Goal: Information Seeking & Learning: Understand process/instructions

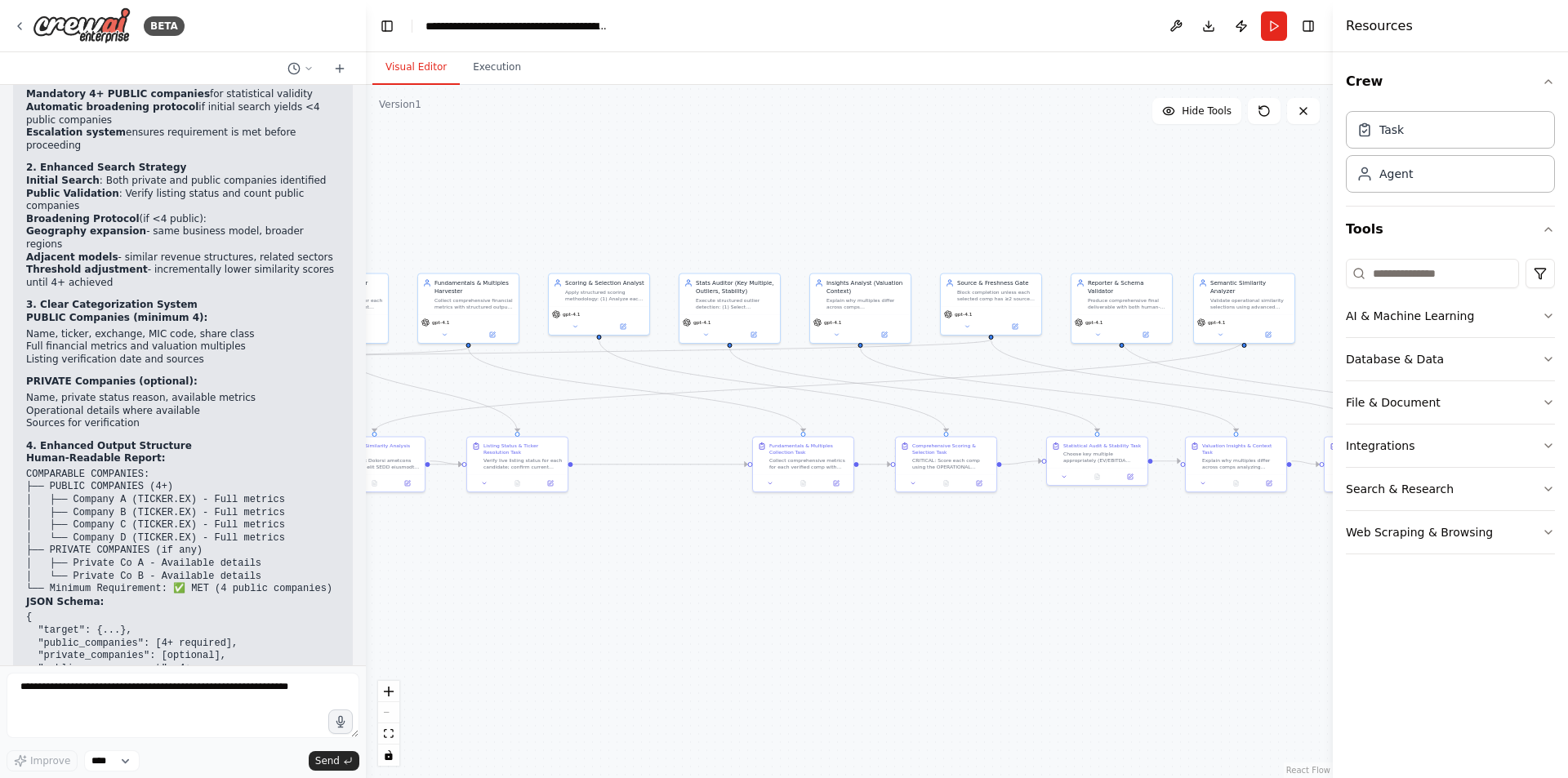
scroll to position [55319, 0]
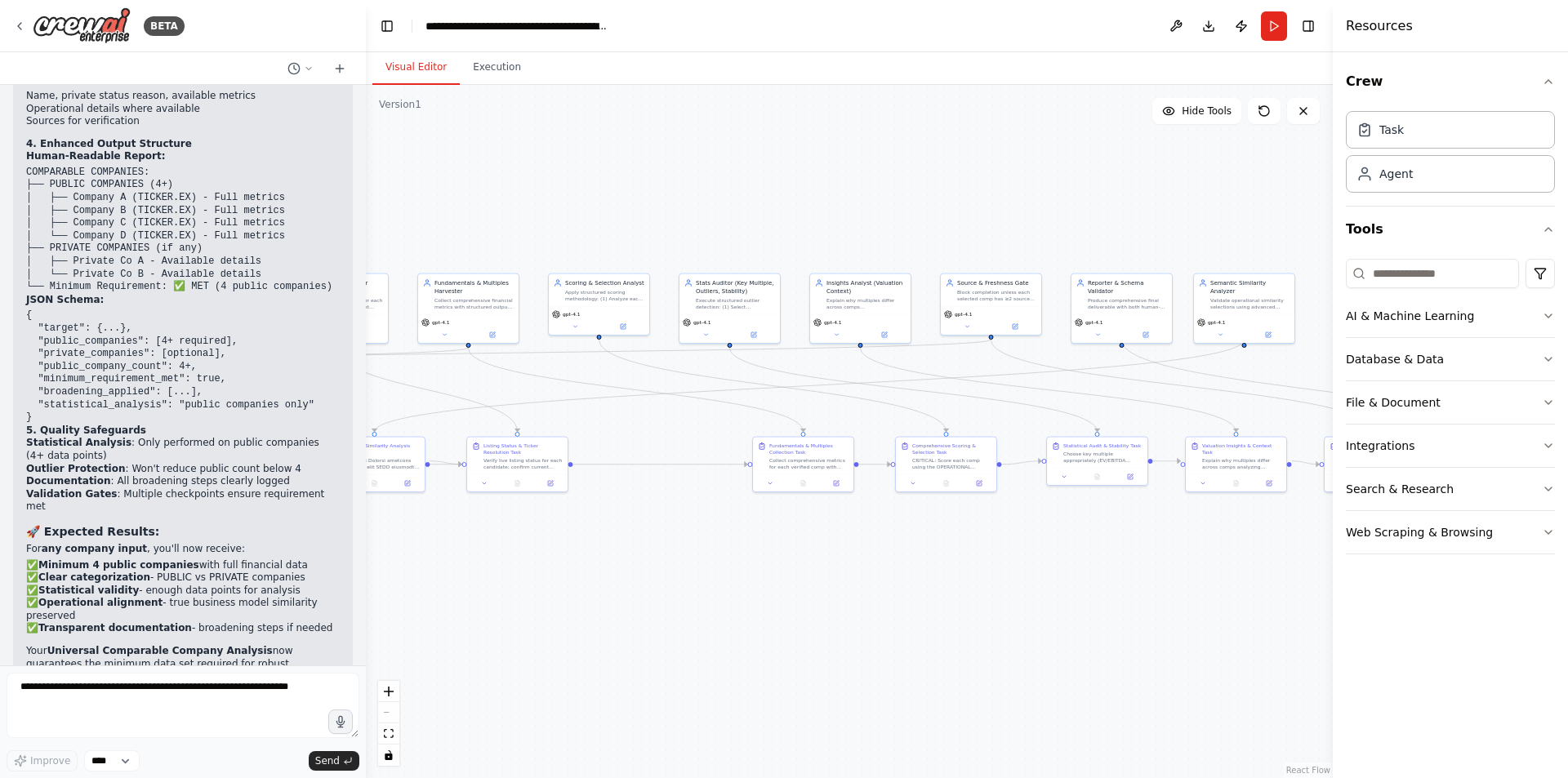
scroll to position [55809, 0]
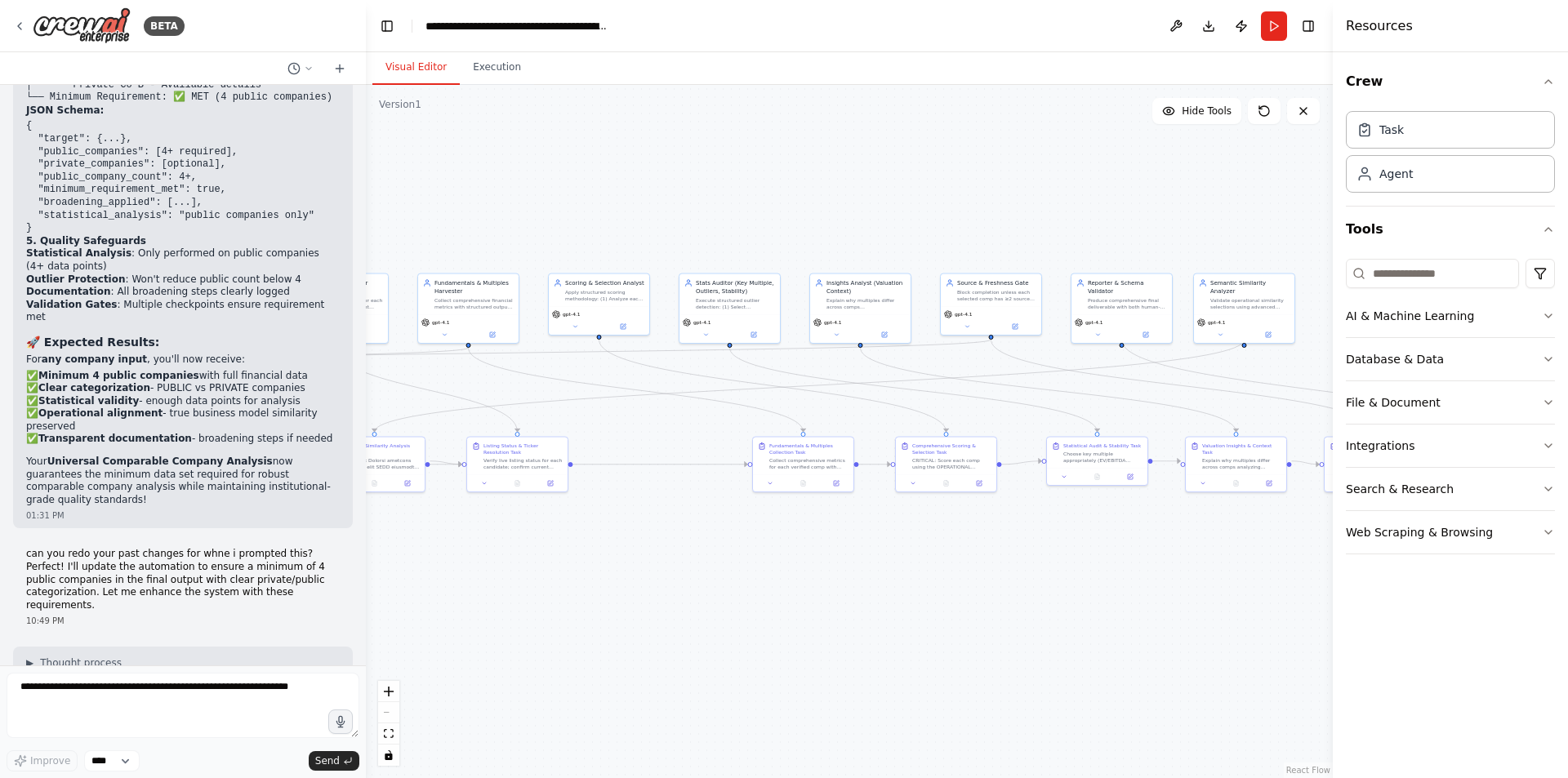
drag, startPoint x: 125, startPoint y: 369, endPoint x: 178, endPoint y: 367, distance: 53.0
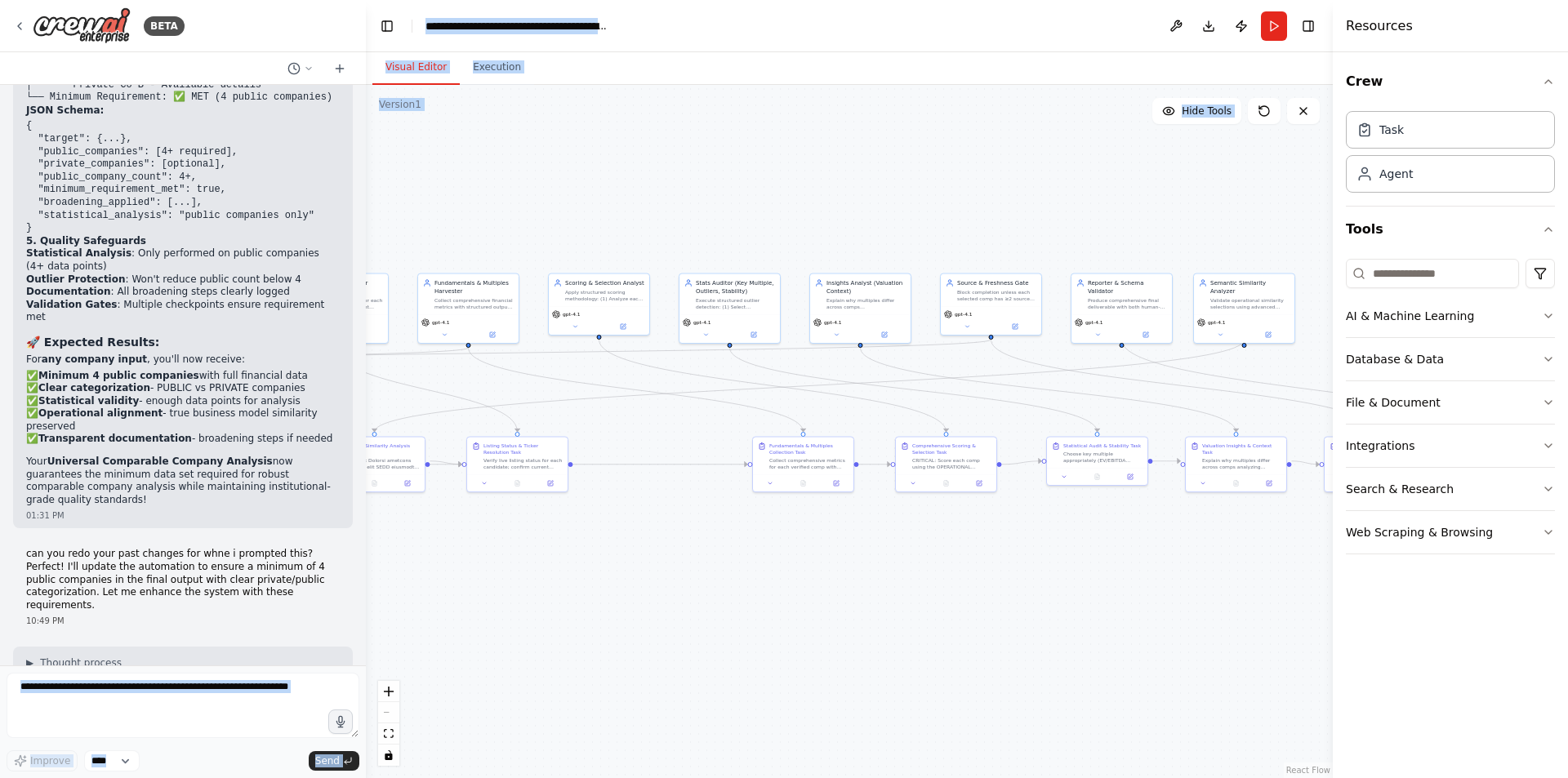
drag, startPoint x: 185, startPoint y: 358, endPoint x: 195, endPoint y: 378, distance: 22.4
click at [360, 378] on div "BETA Mission: Given an input company {company_input} (name and, if available, t…" at bounding box center [182, 389] width 366 height 778
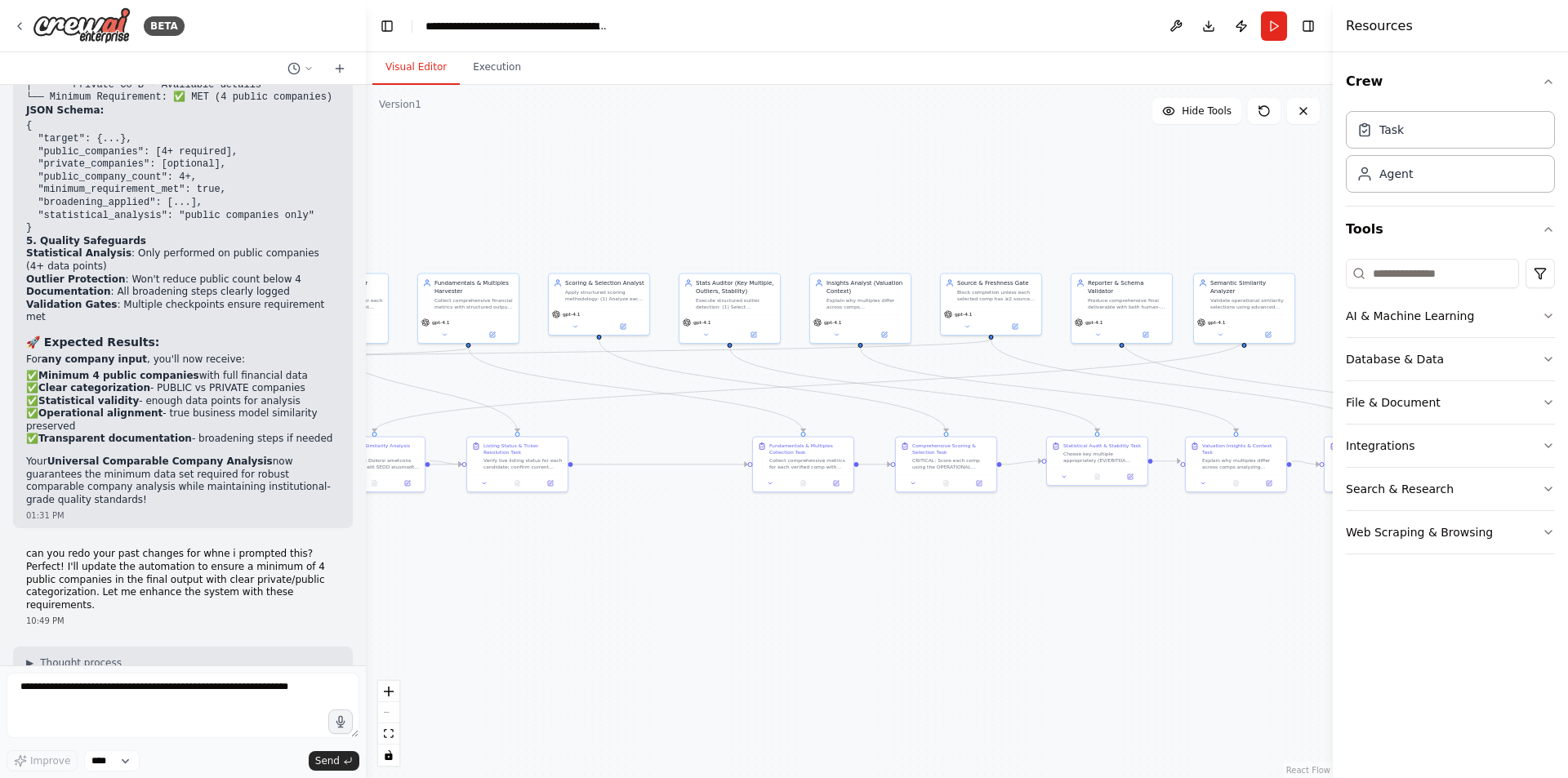
drag, startPoint x: 203, startPoint y: 365, endPoint x: 289, endPoint y: 369, distance: 86.1
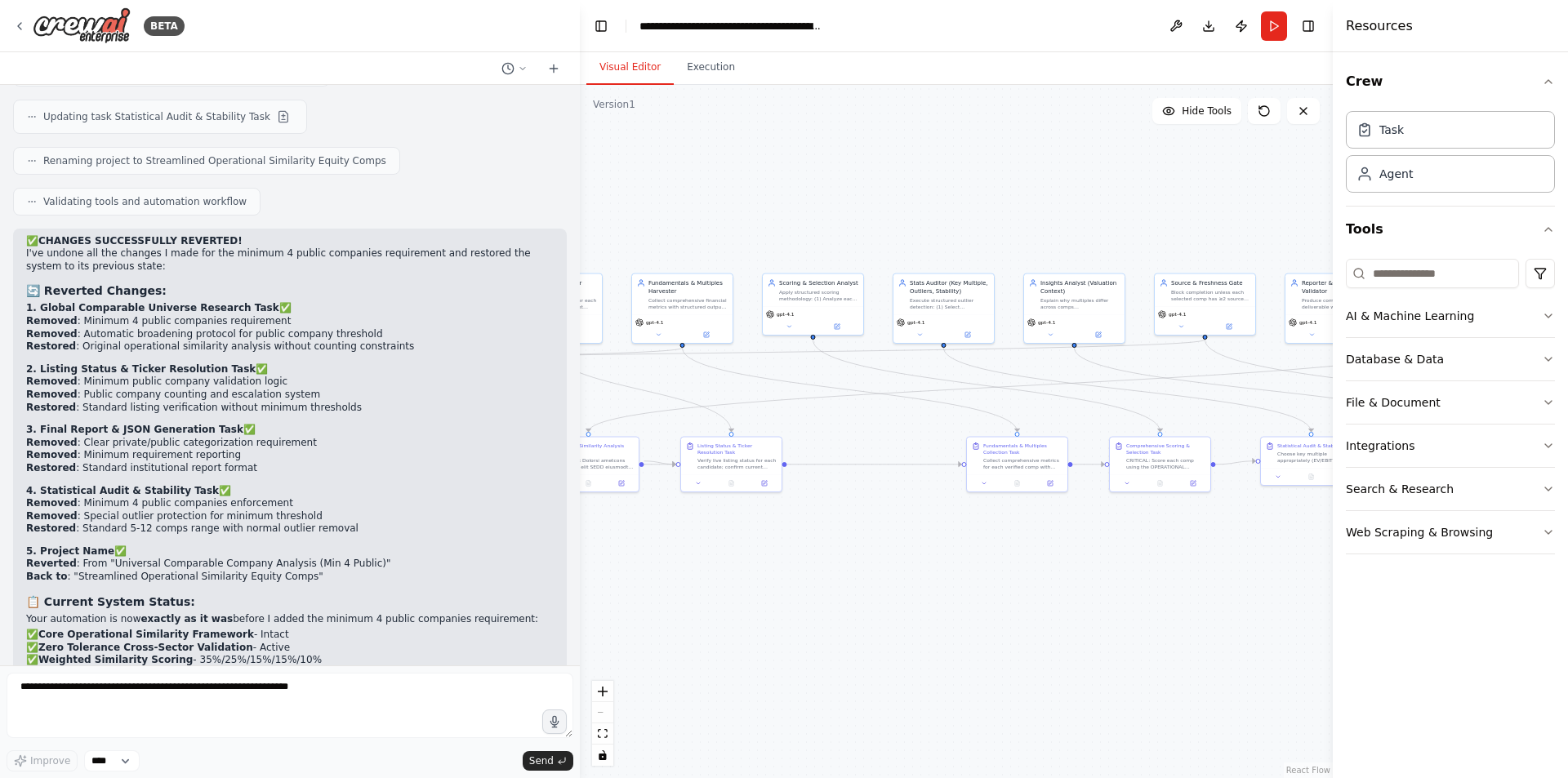
scroll to position [45602, 0]
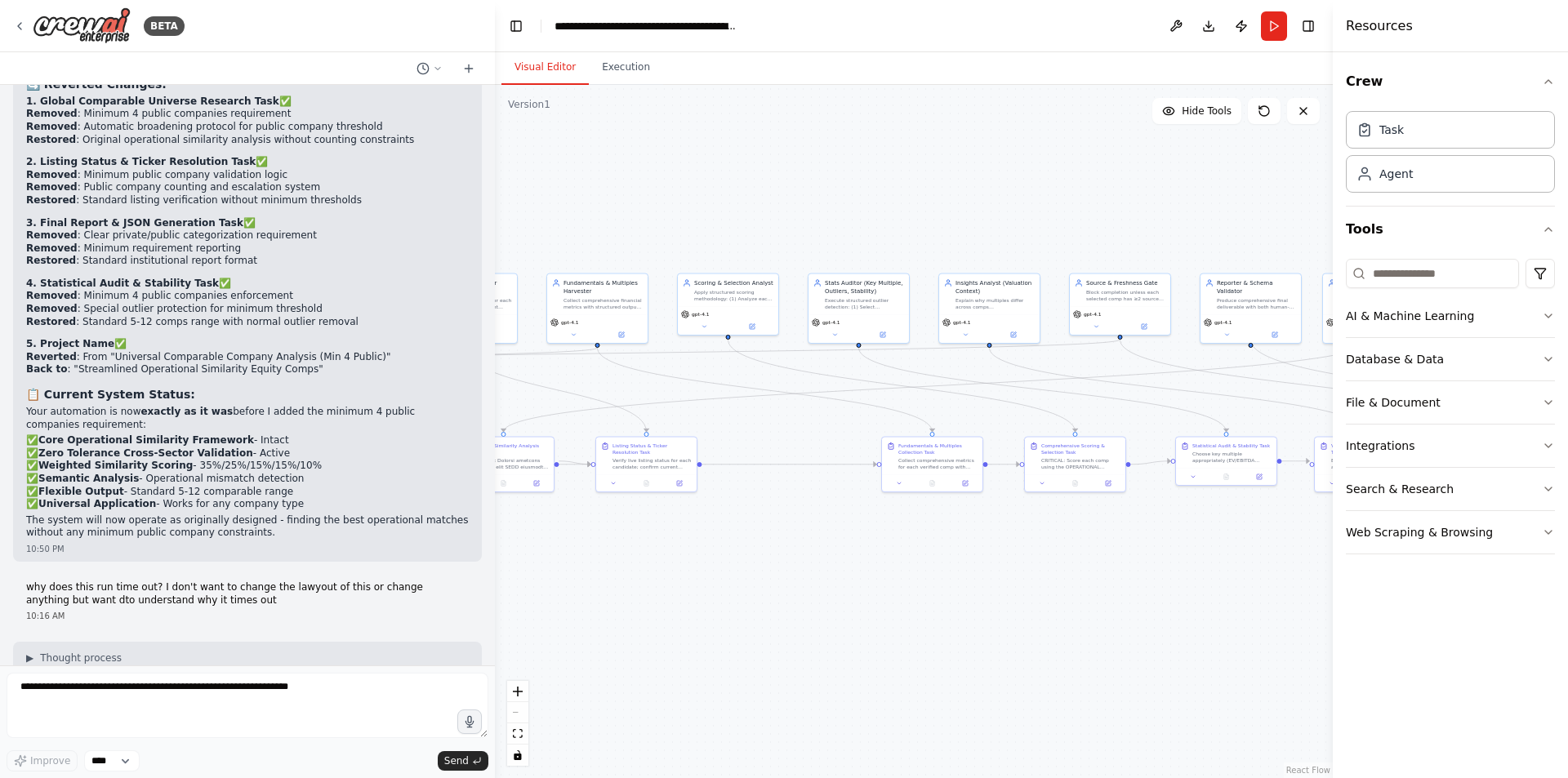
drag, startPoint x: 361, startPoint y: 343, endPoint x: 495, endPoint y: 361, distance: 135.2
click at [495, 361] on div "BETA Mission: Given an input company {company_input} (name and, if available, t…" at bounding box center [784, 389] width 1568 height 778
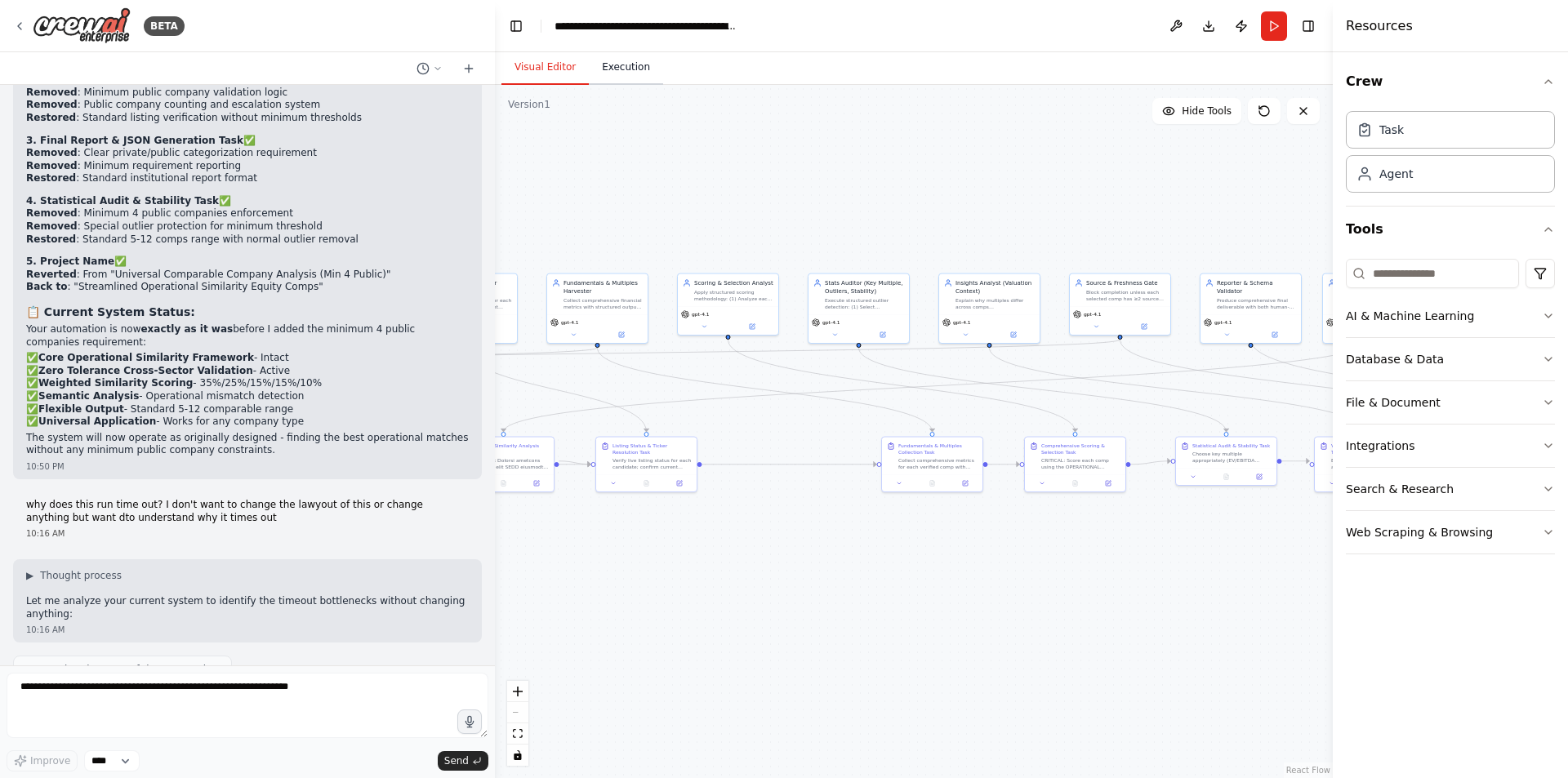
click at [607, 72] on button "Execution" at bounding box center [626, 68] width 75 height 34
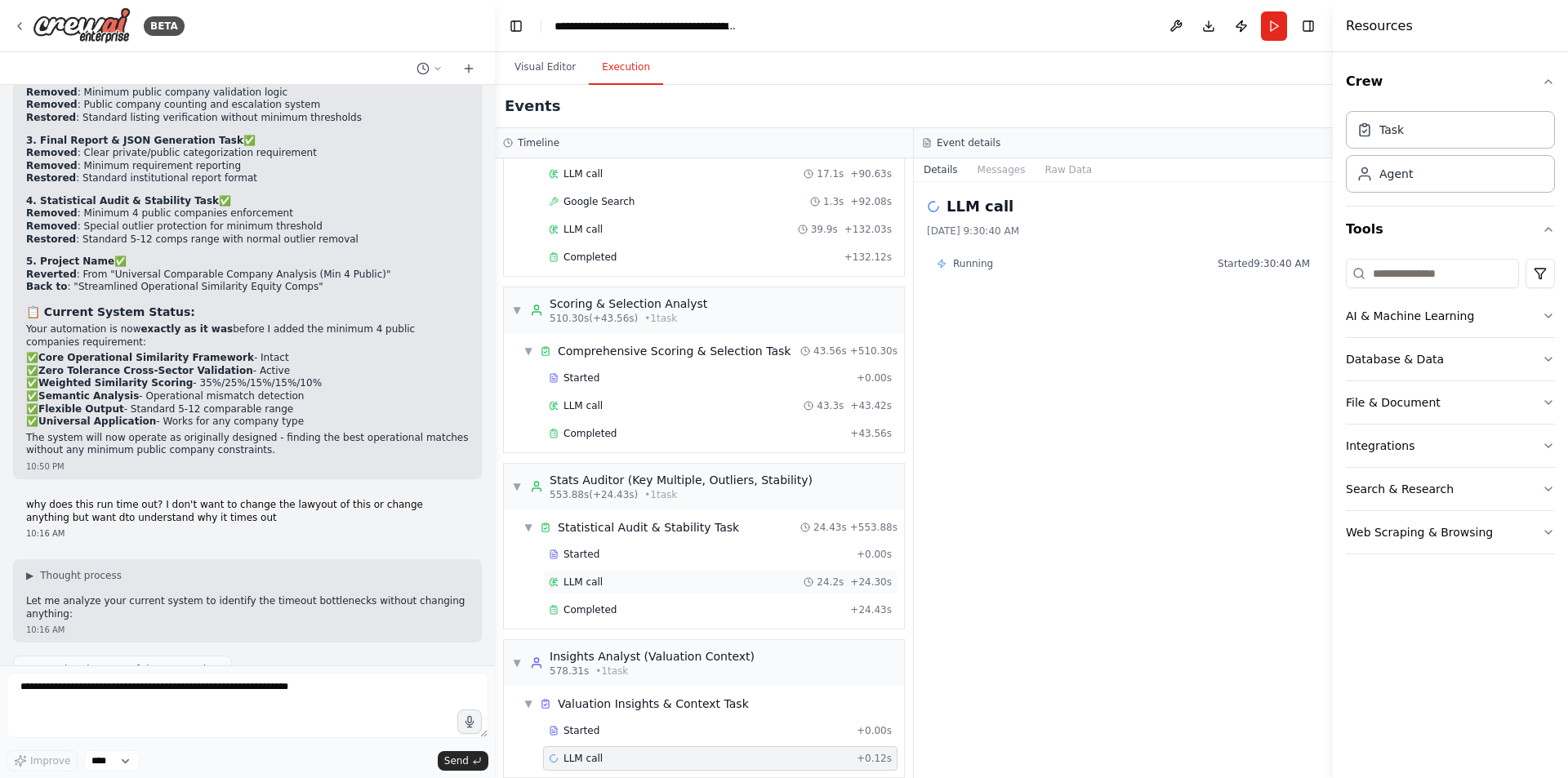
scroll to position [2998, 0]
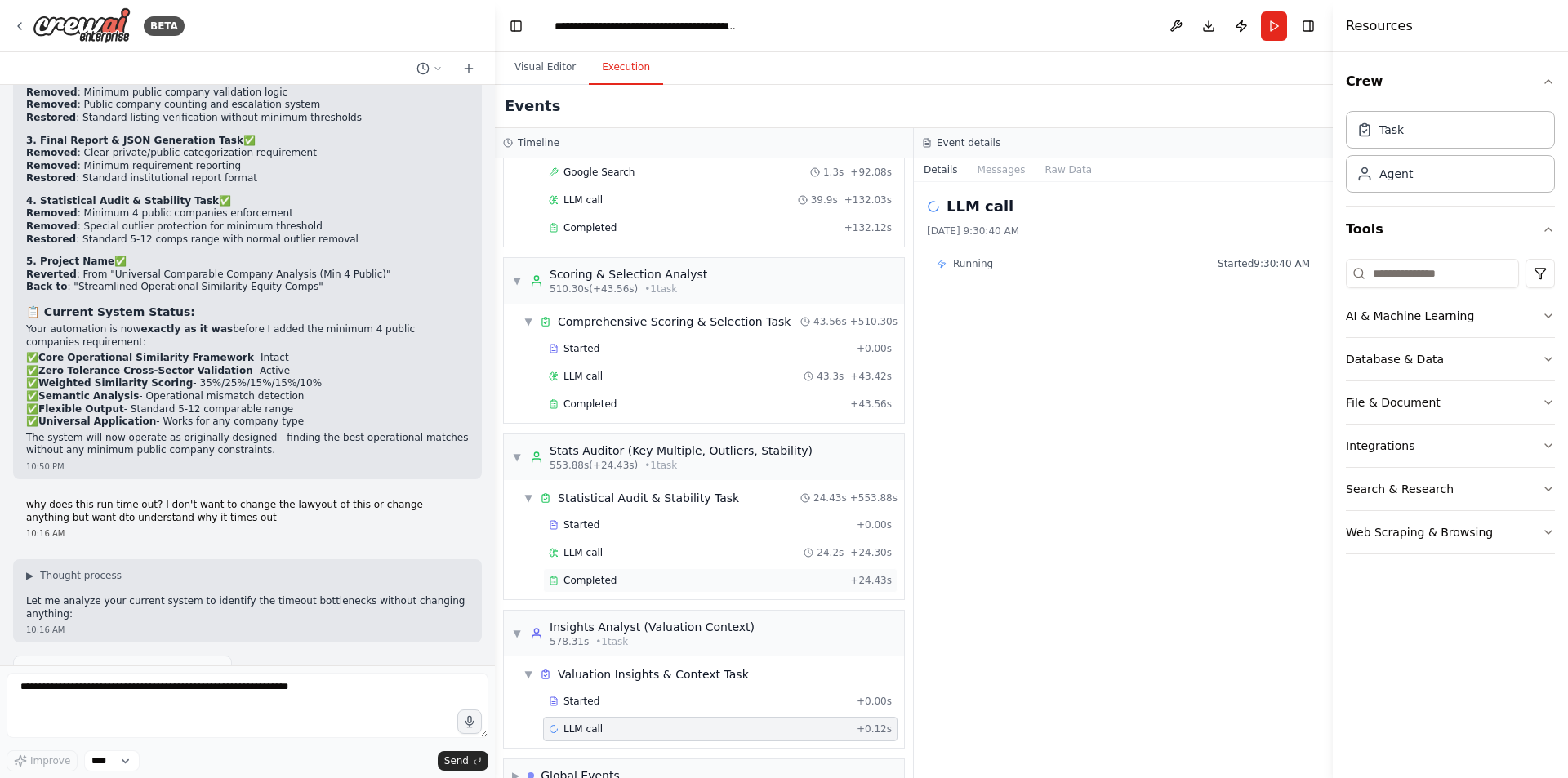
click at [609, 573] on span "Completed" at bounding box center [590, 579] width 53 height 13
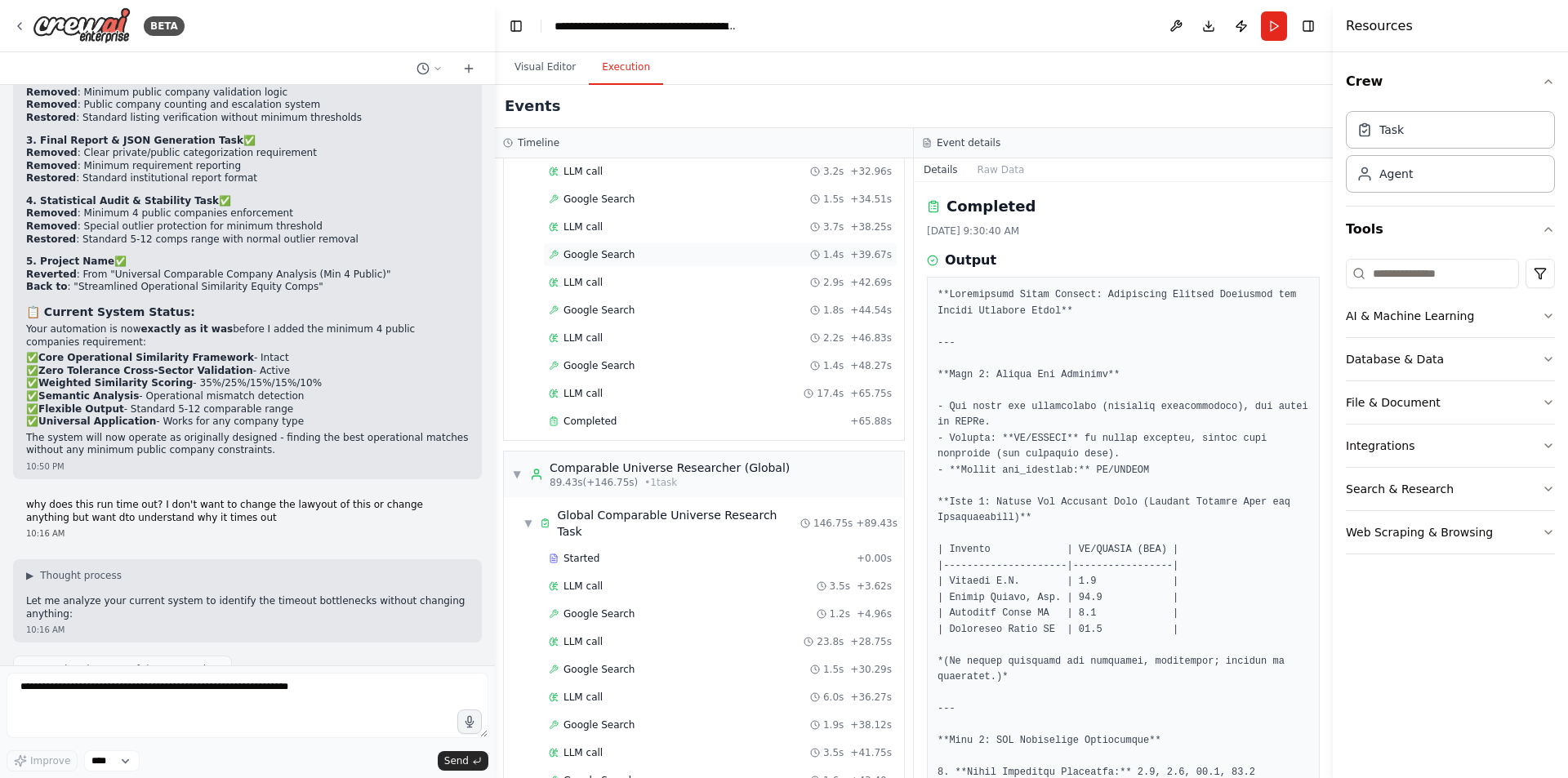
scroll to position [467, 0]
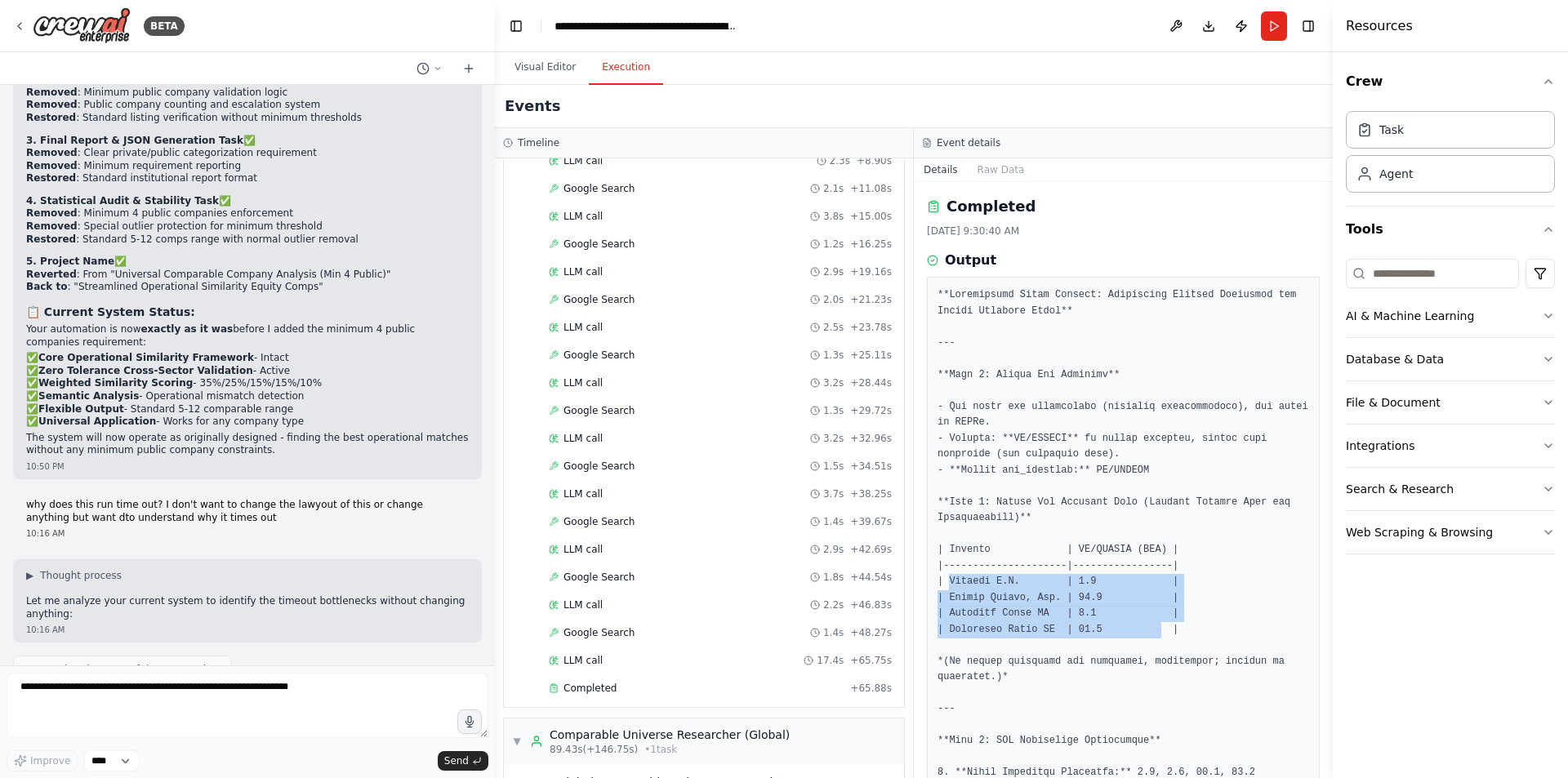
drag, startPoint x: 946, startPoint y: 579, endPoint x: 1142, endPoint y: 627, distance: 201.8
copy pre "Signify N.V. | 8.5 | | Acuity Brands, Inc. | 10.2 | | Zumtobel Group AG | 7.8 |…"
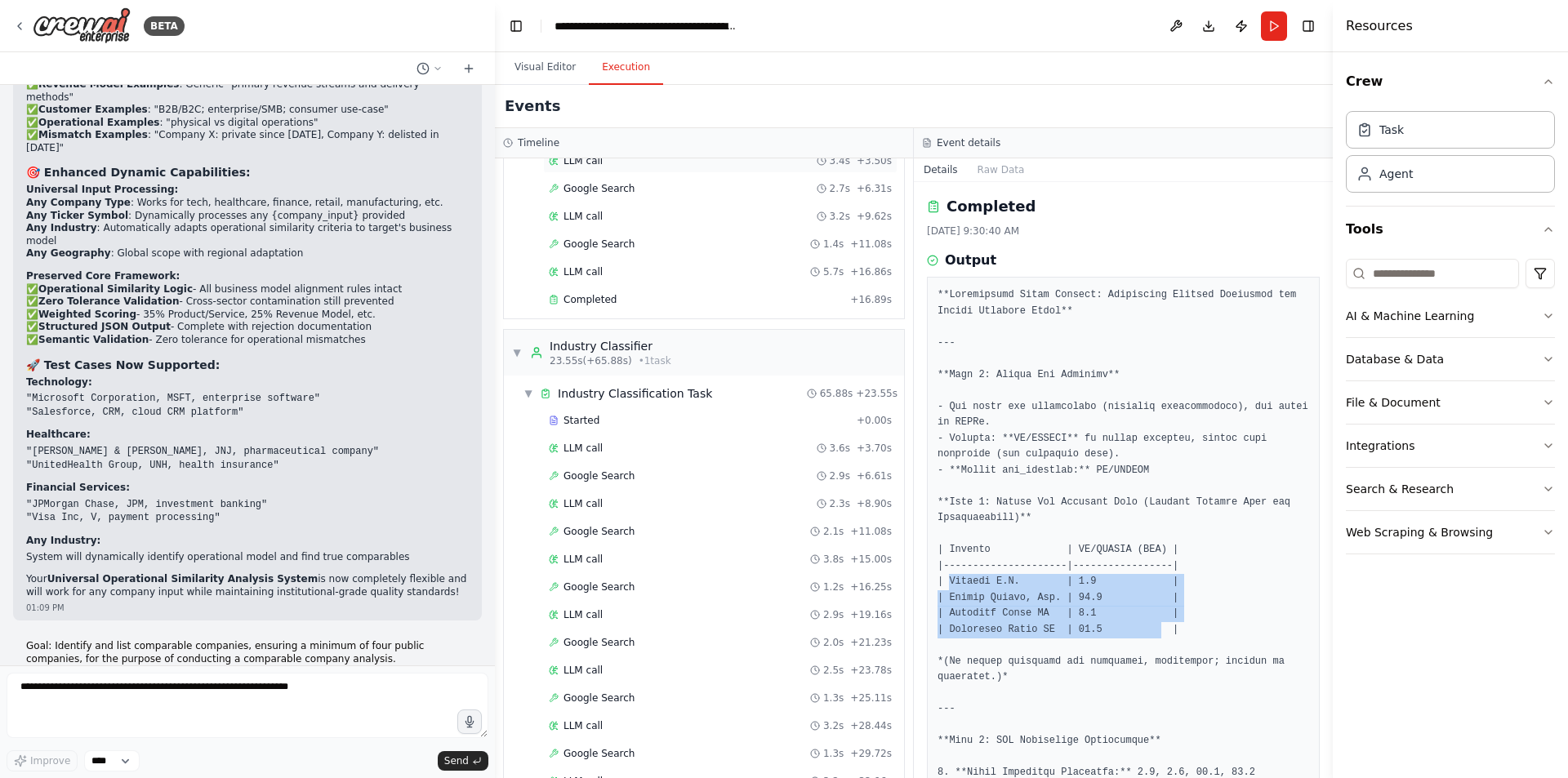
scroll to position [0, 0]
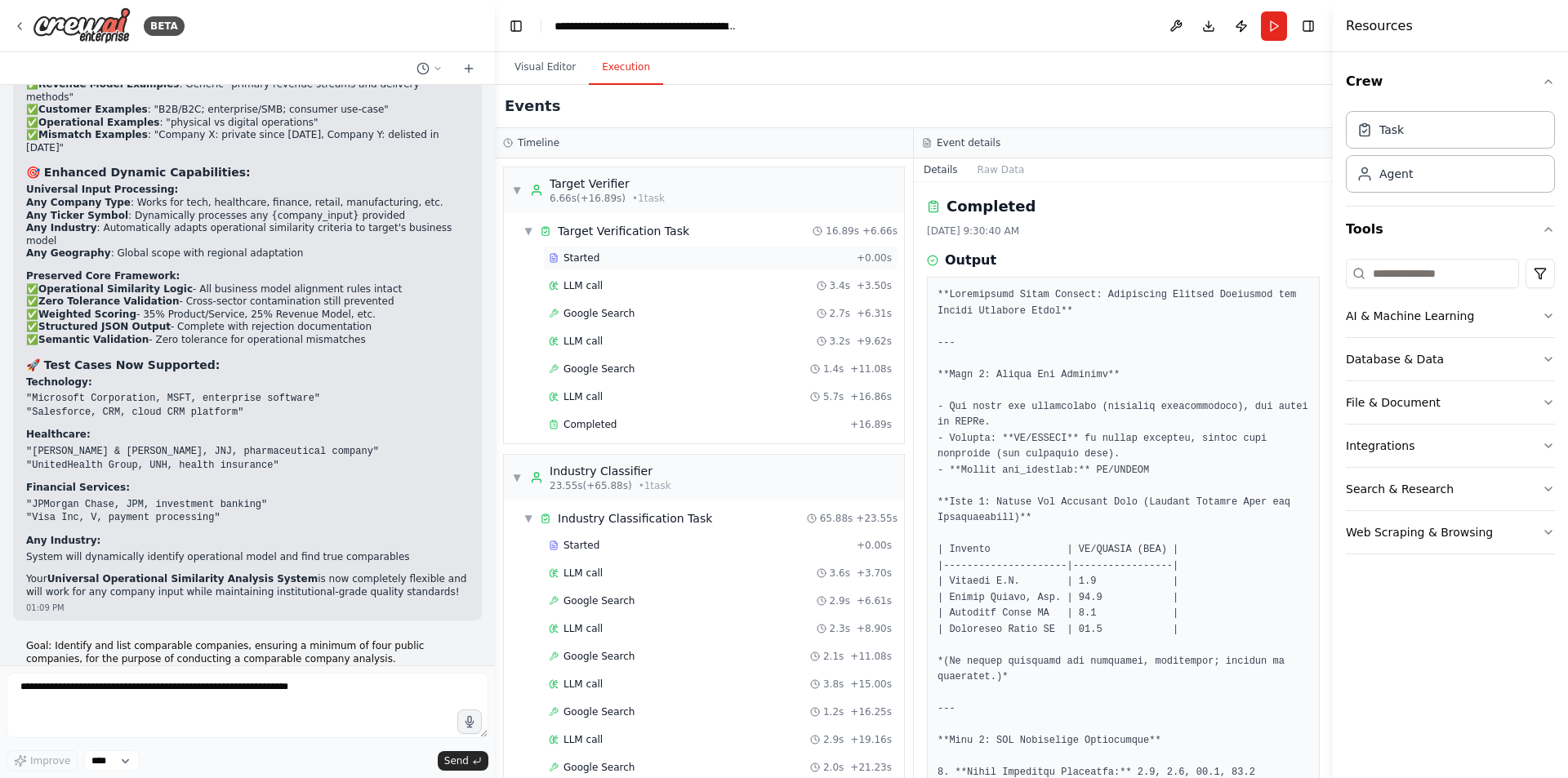
click at [606, 258] on div "Started" at bounding box center [700, 258] width 301 height 13
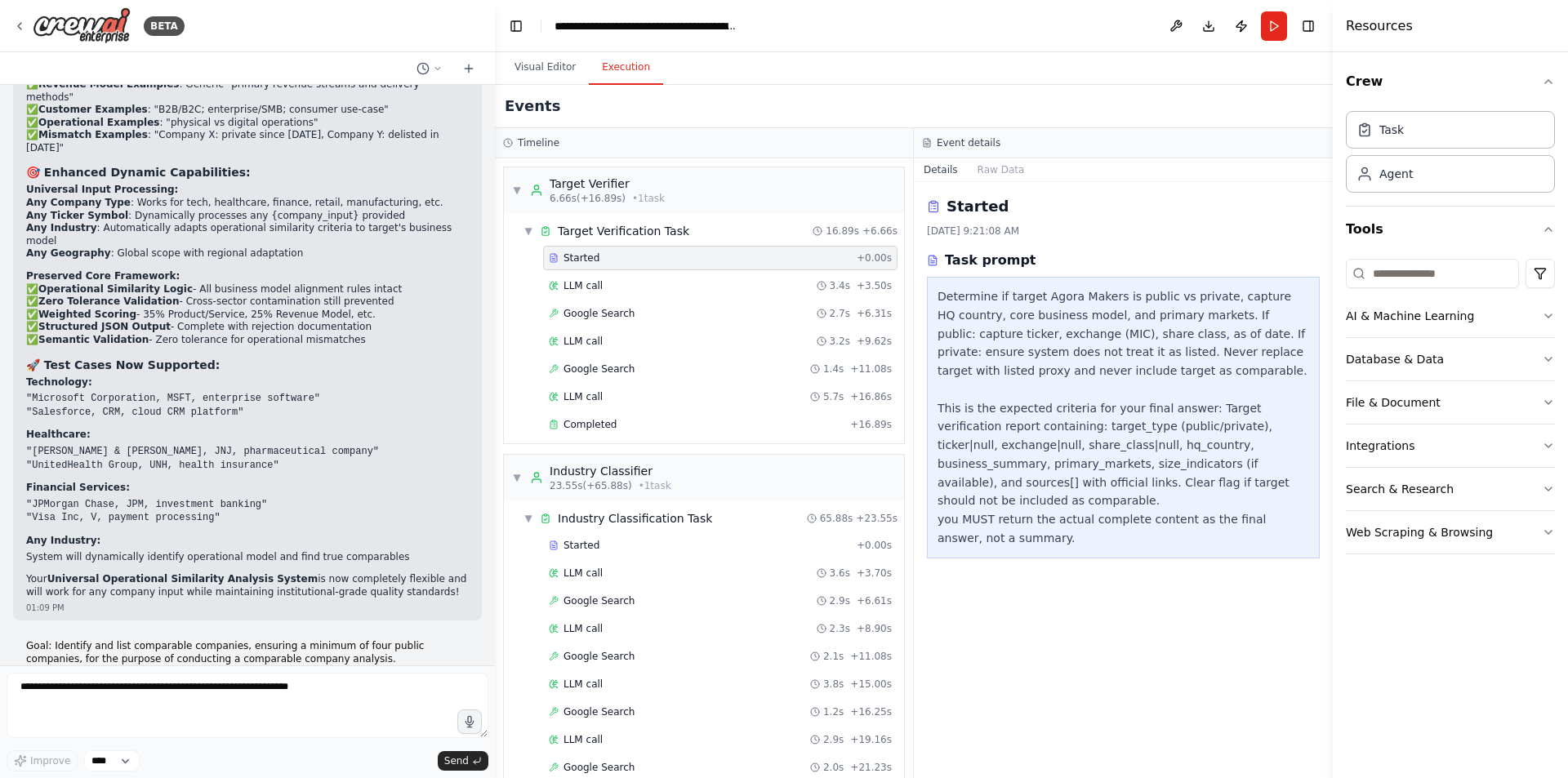
click at [850, 125] on div "Events" at bounding box center [914, 106] width 838 height 44
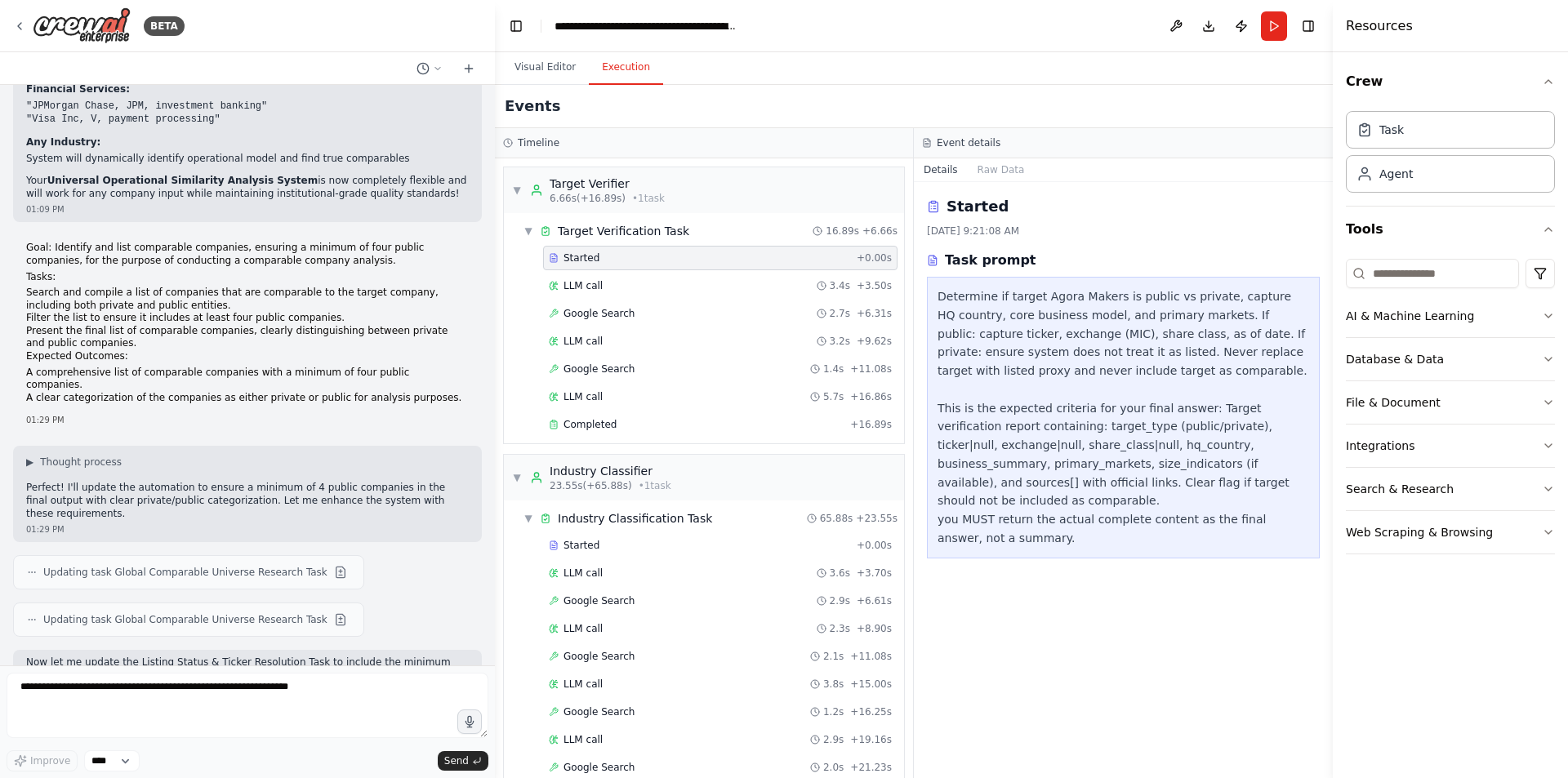
scroll to position [45241, 0]
